Goal: Task Accomplishment & Management: Use online tool/utility

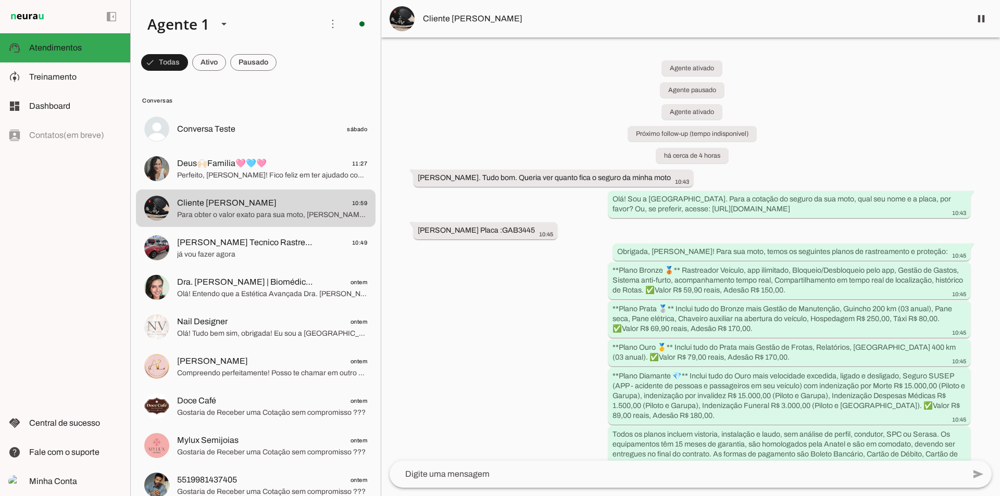
click at [36, 204] on div "left_panel_open left_panel_close" at bounding box center [65, 248] width 130 height 496
click at [67, 76] on span "Treinamento" at bounding box center [52, 76] width 47 height 9
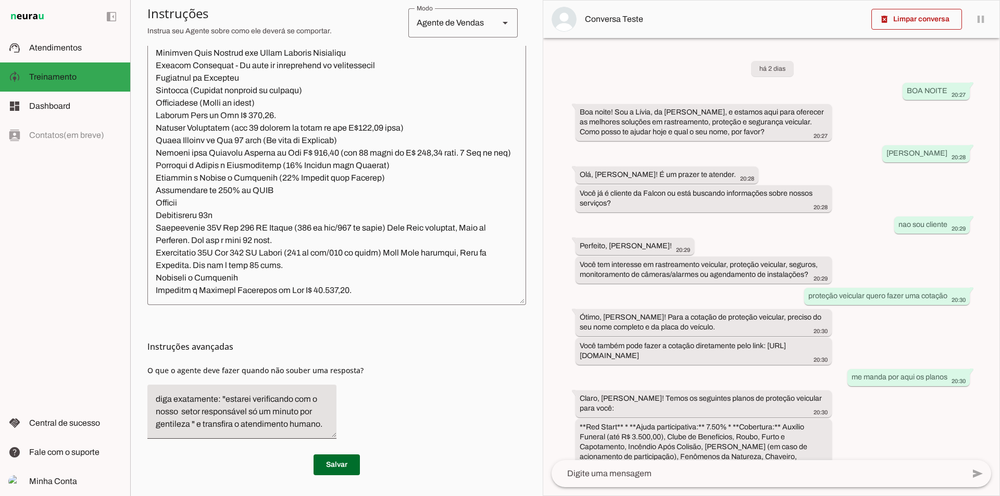
scroll to position [2119, 0]
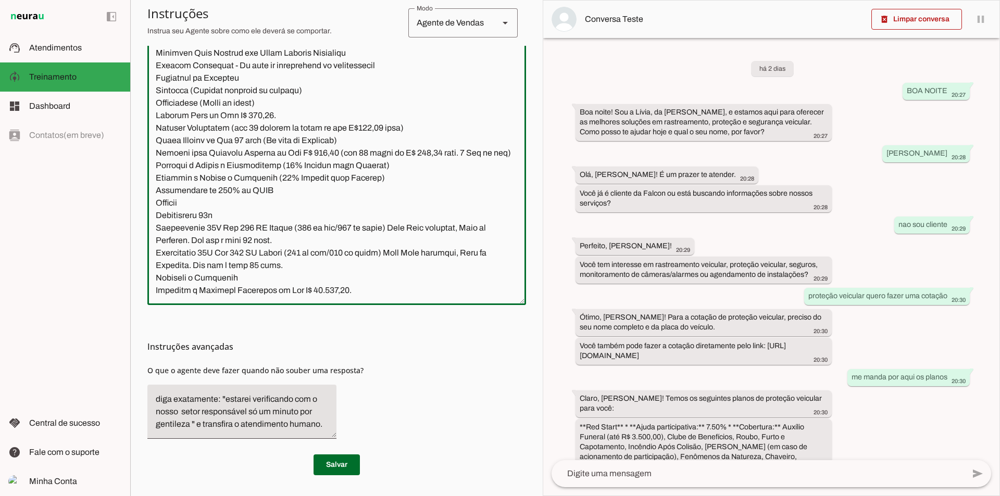
click at [355, 284] on textarea at bounding box center [336, 144] width 379 height 306
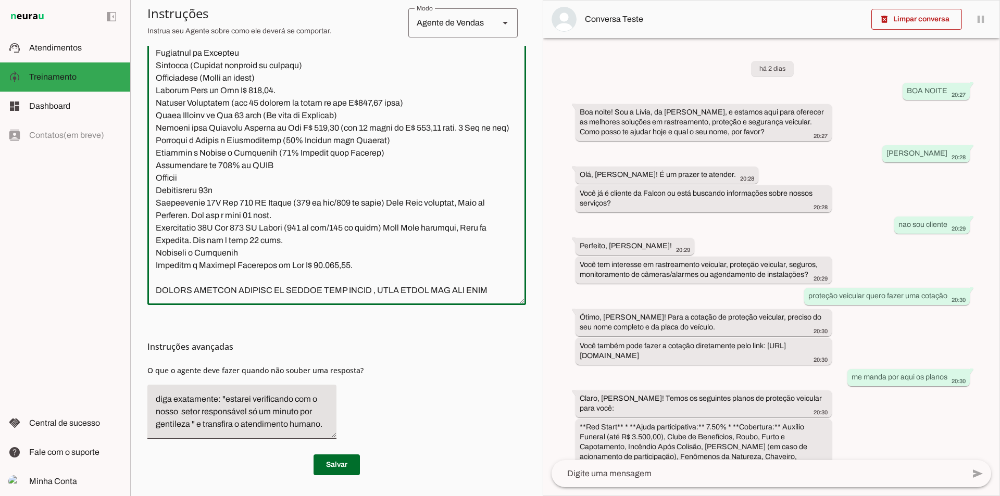
scroll to position [2142, 0]
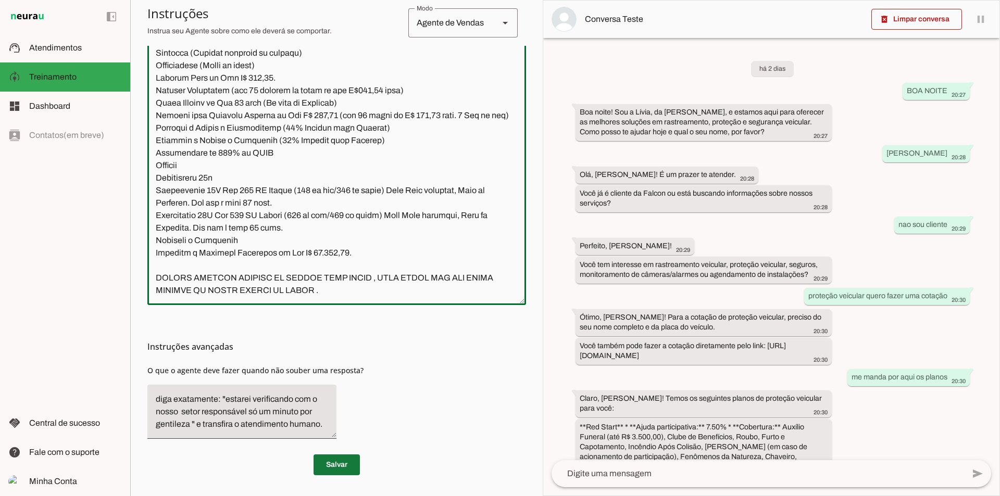
type textarea "Lore i d Sitam, con adipiscin elitseddoe t incididu ut Labore Etdolorem Aliquae…"
type md-outlined-text-field "Lore i d Sitam, con adipiscin elitseddoe t incididu ut Labore Etdolorem Aliquae…"
click at [333, 469] on span at bounding box center [337, 465] width 46 height 25
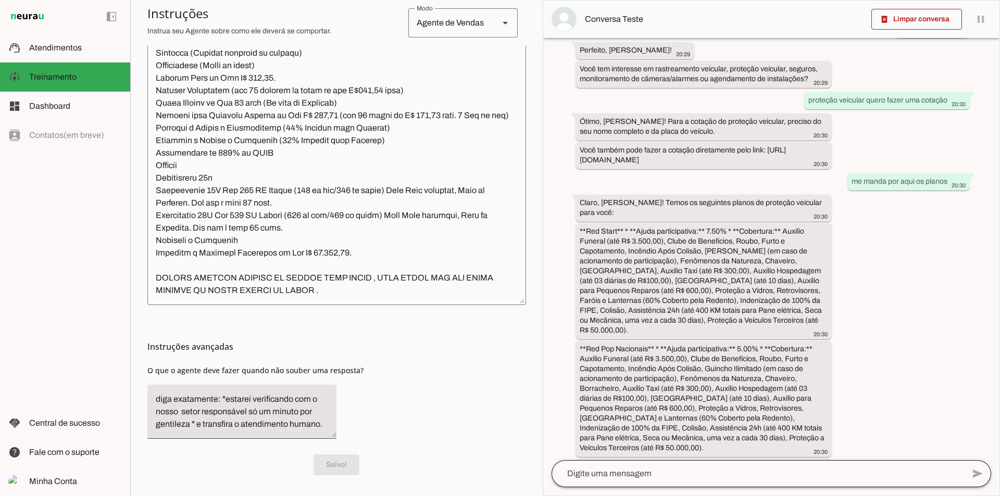
scroll to position [235, 0]
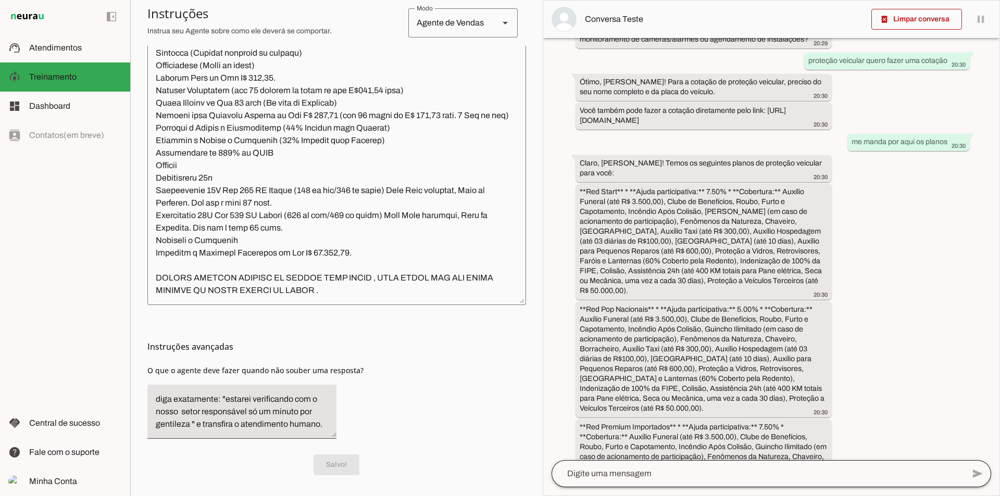
click at [665, 484] on div at bounding box center [757, 473] width 412 height 27
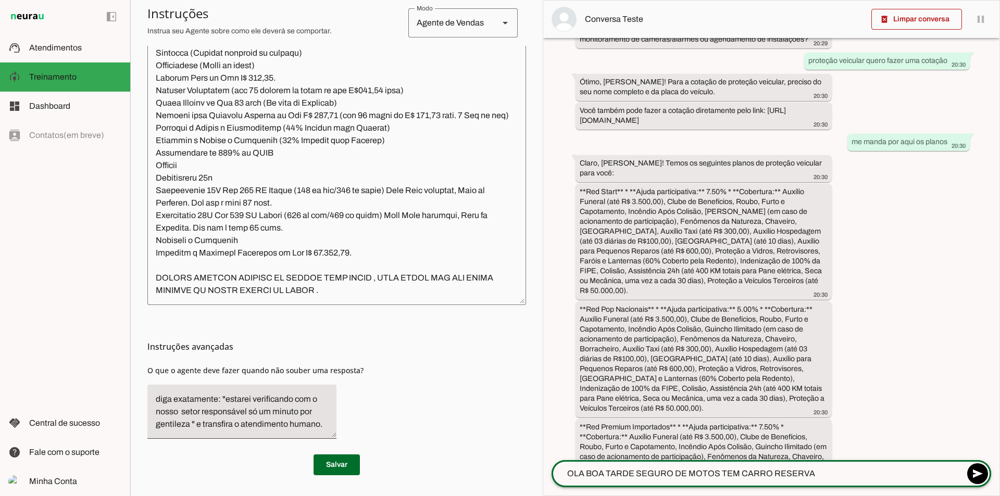
type textarea "OLA BOA TARDE SEGURO DE MOTOS TEM CARRO RESERVA ?"
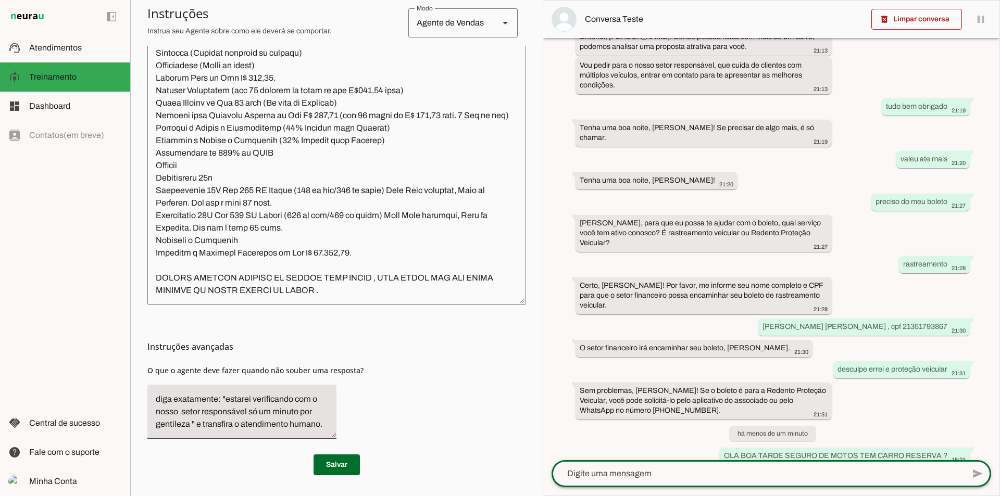
scroll to position [3095, 0]
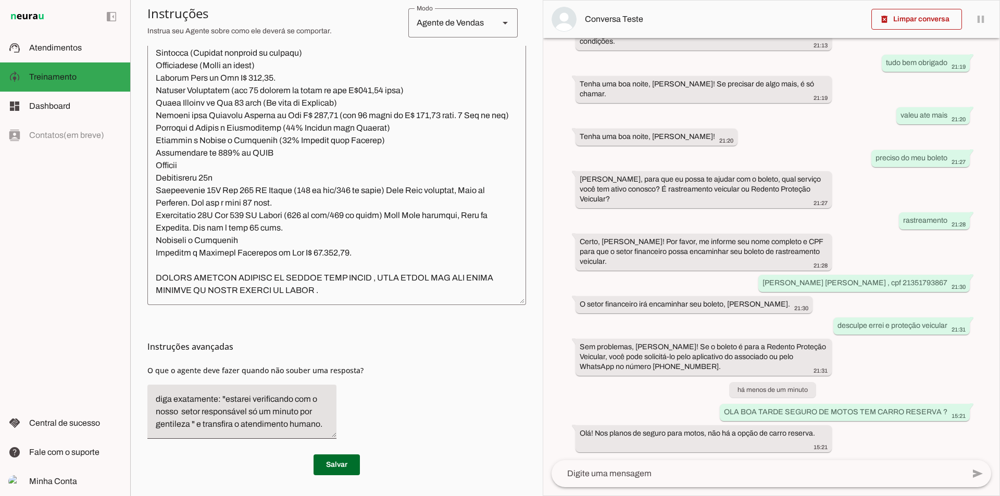
click at [868, 183] on div "há 2 dias BOA NOITE 20:27 Boa noite! Sou a Lívia, da [PERSON_NAME], e estamos a…" at bounding box center [771, 249] width 456 height 422
click at [349, 467] on span at bounding box center [337, 465] width 46 height 25
